Goal: Navigation & Orientation: Find specific page/section

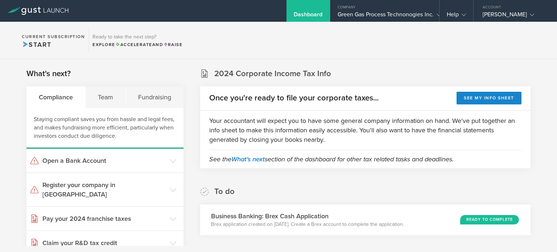
click at [367, 191] on div "To do Business Banking: Brex Cash Application Brex application created on [DATE…" at bounding box center [365, 210] width 330 height 49
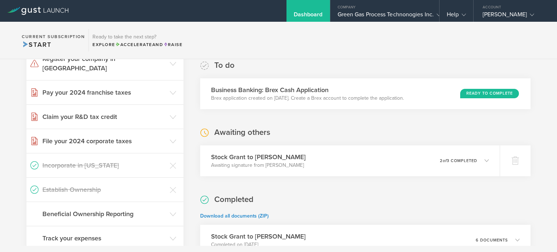
scroll to position [145, 0]
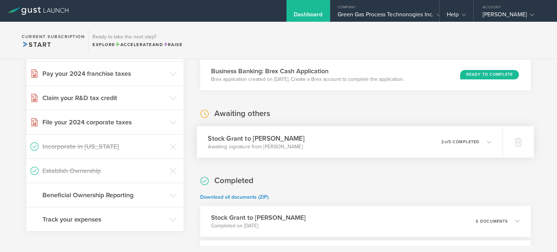
click at [347, 139] on div "Stock Grant to [PERSON_NAME] Awaiting signature from [PERSON_NAME] 0 undelivera…" at bounding box center [350, 142] width 306 height 32
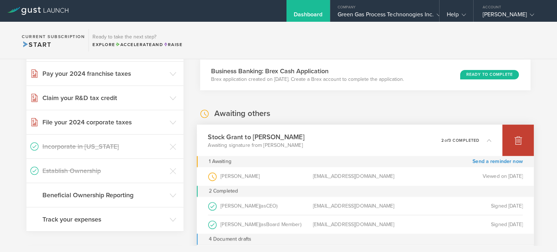
click at [504, 136] on div at bounding box center [518, 140] width 32 height 32
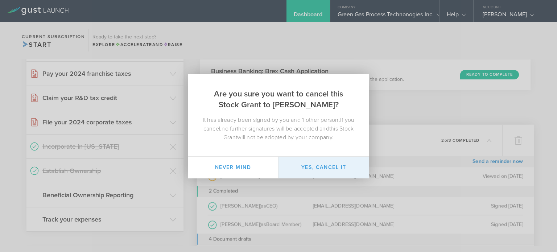
click at [309, 163] on button "Yes, cancel it" at bounding box center [323, 168] width 91 height 22
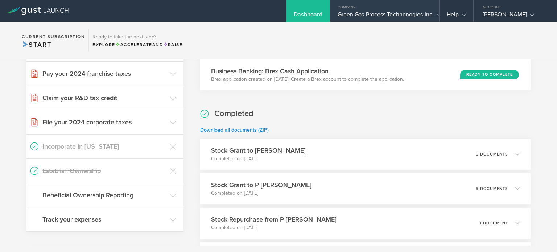
click at [346, 9] on div "Company" at bounding box center [384, 5] width 109 height 11
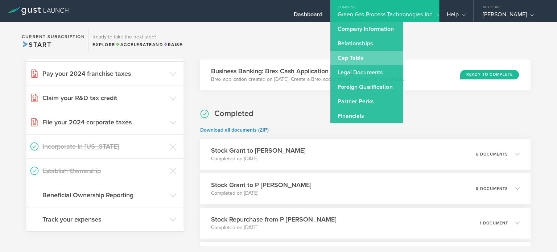
click at [346, 53] on link "Cap Table" at bounding box center [366, 58] width 72 height 14
